Goal: Task Accomplishment & Management: Use online tool/utility

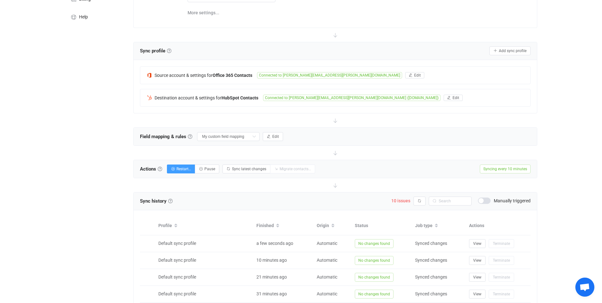
scroll to position [222, 0]
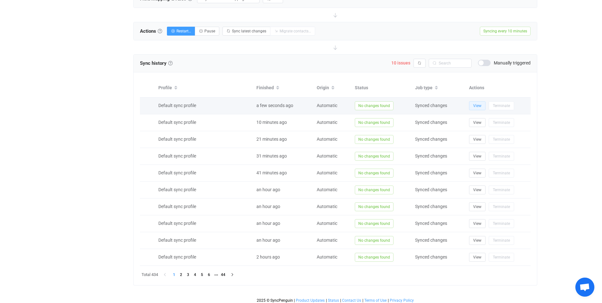
click at [479, 106] on span "View" at bounding box center [477, 105] width 8 height 4
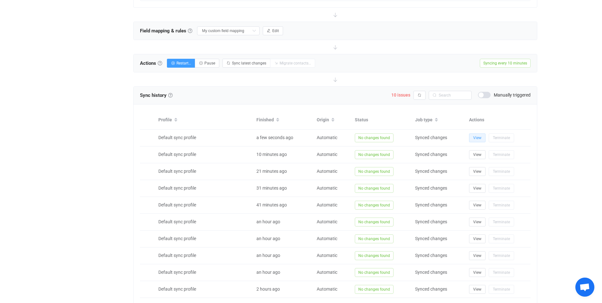
scroll to position [95, 0]
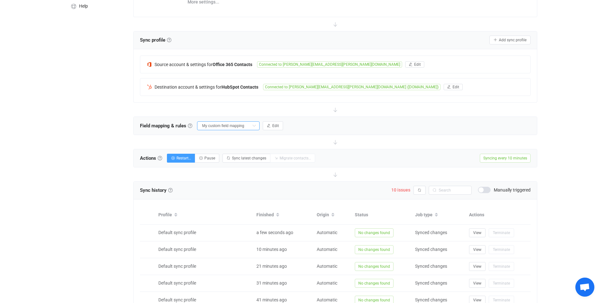
click at [241, 122] on input "My custom field mapping" at bounding box center [228, 125] width 62 height 9
click at [92, 150] on div "Overview Synchronizations Settings Billing Help" at bounding box center [95, 178] width 70 height 510
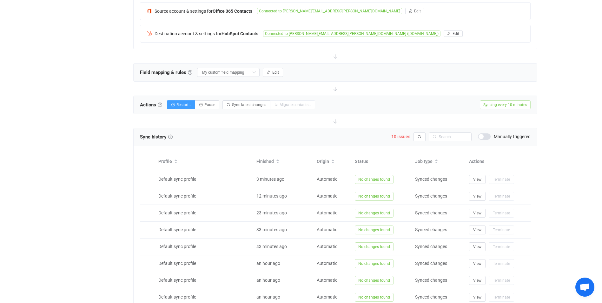
scroll to position [190, 0]
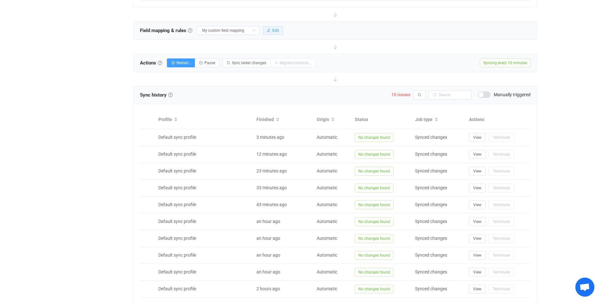
click at [279, 29] on button "Edit" at bounding box center [273, 30] width 20 height 9
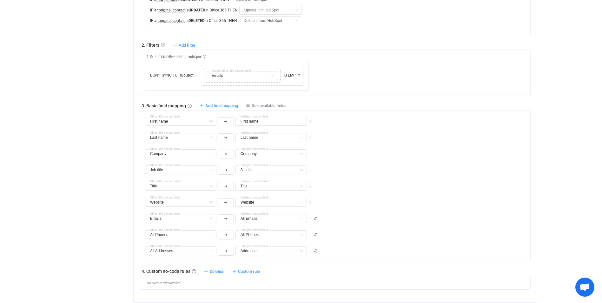
scroll to position [285, 0]
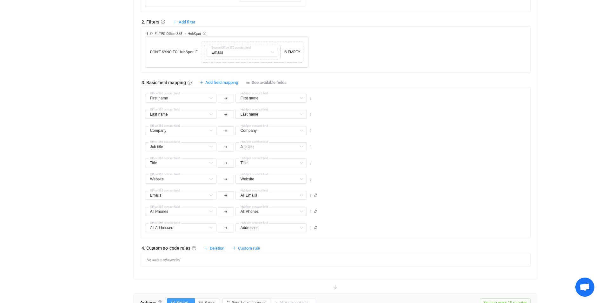
click at [65, 225] on div "Overview Synchronizations Settings Billing Help" at bounding box center [95, 154] width 70 height 844
click at [245, 248] on span "Custom rule" at bounding box center [249, 247] width 22 height 5
click at [82, 223] on div "Overview Synchronizations Settings Billing Help" at bounding box center [95, 154] width 70 height 844
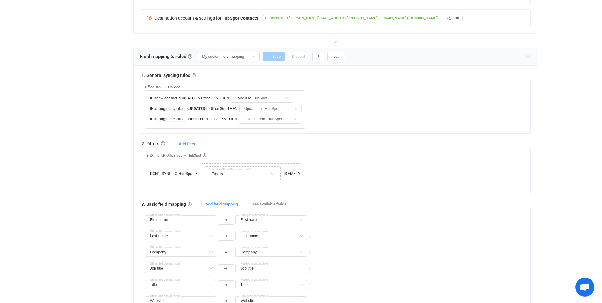
scroll to position [159, 0]
